Goal: Find specific page/section: Find specific page/section

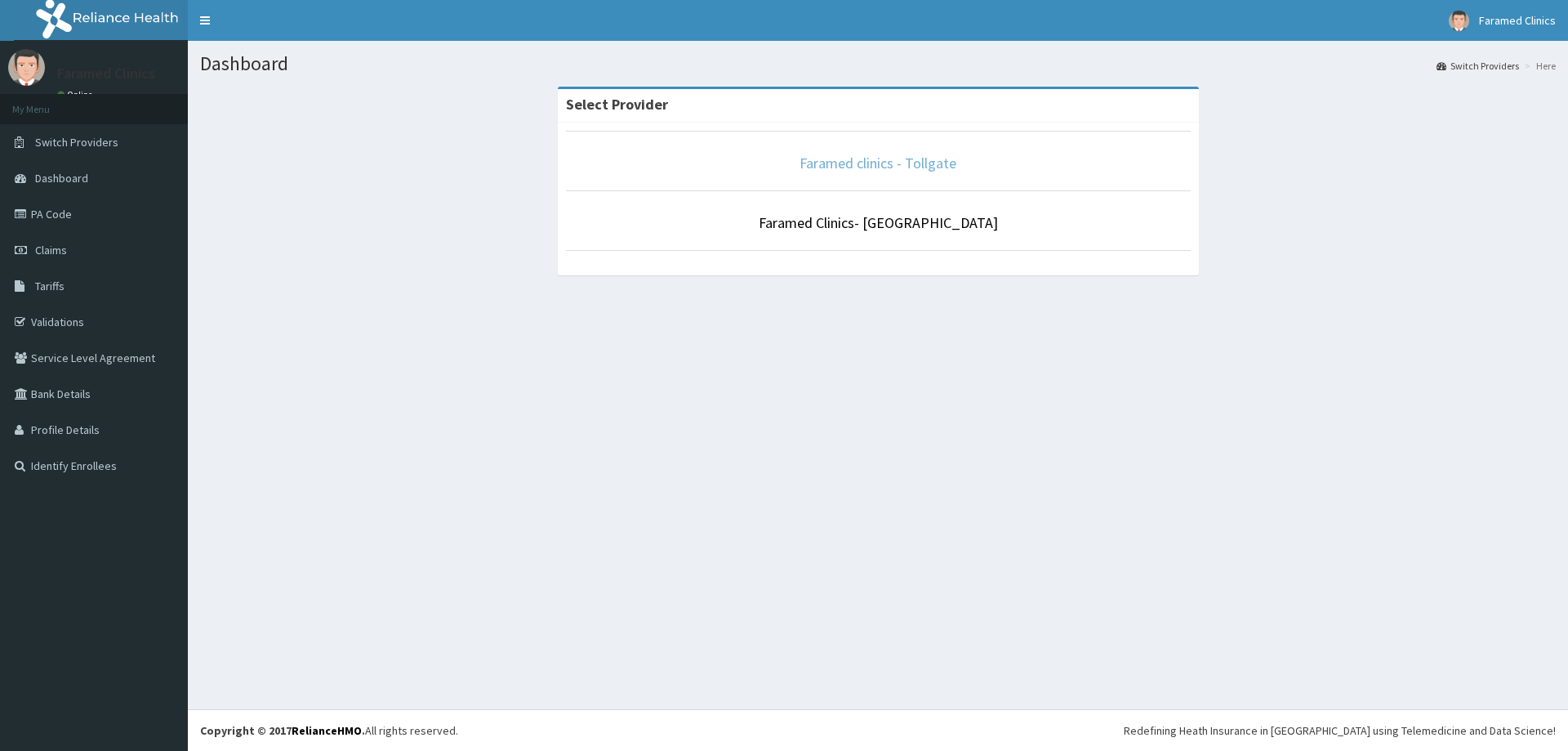
click at [923, 162] on link "Faramed clinics - Tollgate" at bounding box center [878, 162] width 157 height 19
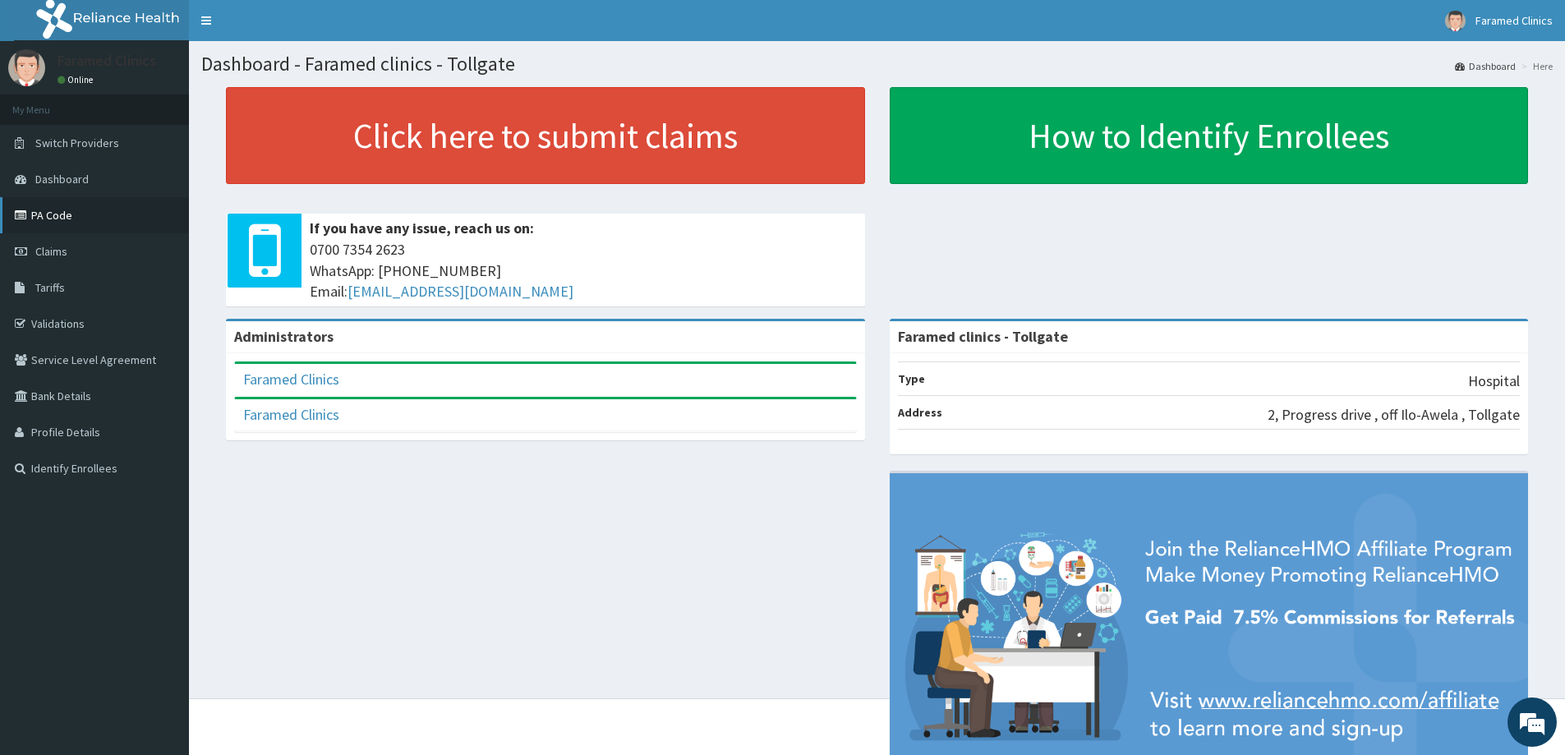
click at [41, 212] on link "PA Code" at bounding box center [94, 215] width 189 height 36
